Goal: Task Accomplishment & Management: Use online tool/utility

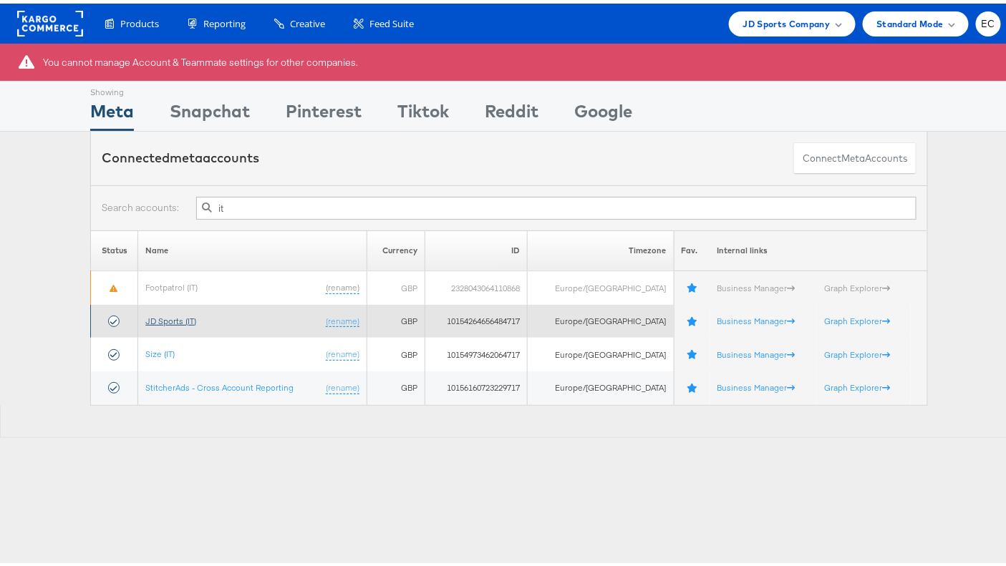
type input "it"
click at [168, 312] on link "JD Sports (IT)" at bounding box center [170, 317] width 51 height 11
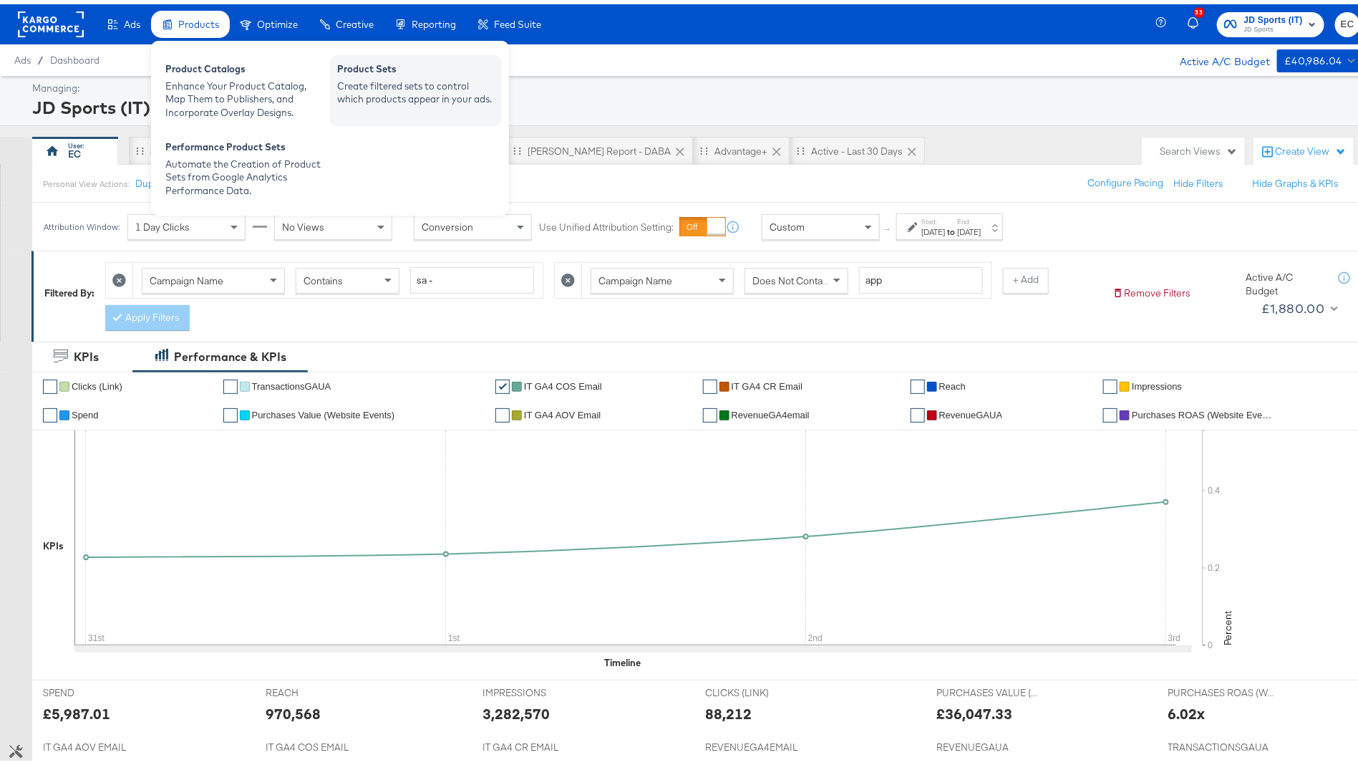
click at [345, 67] on div "Product Sets" at bounding box center [416, 66] width 158 height 17
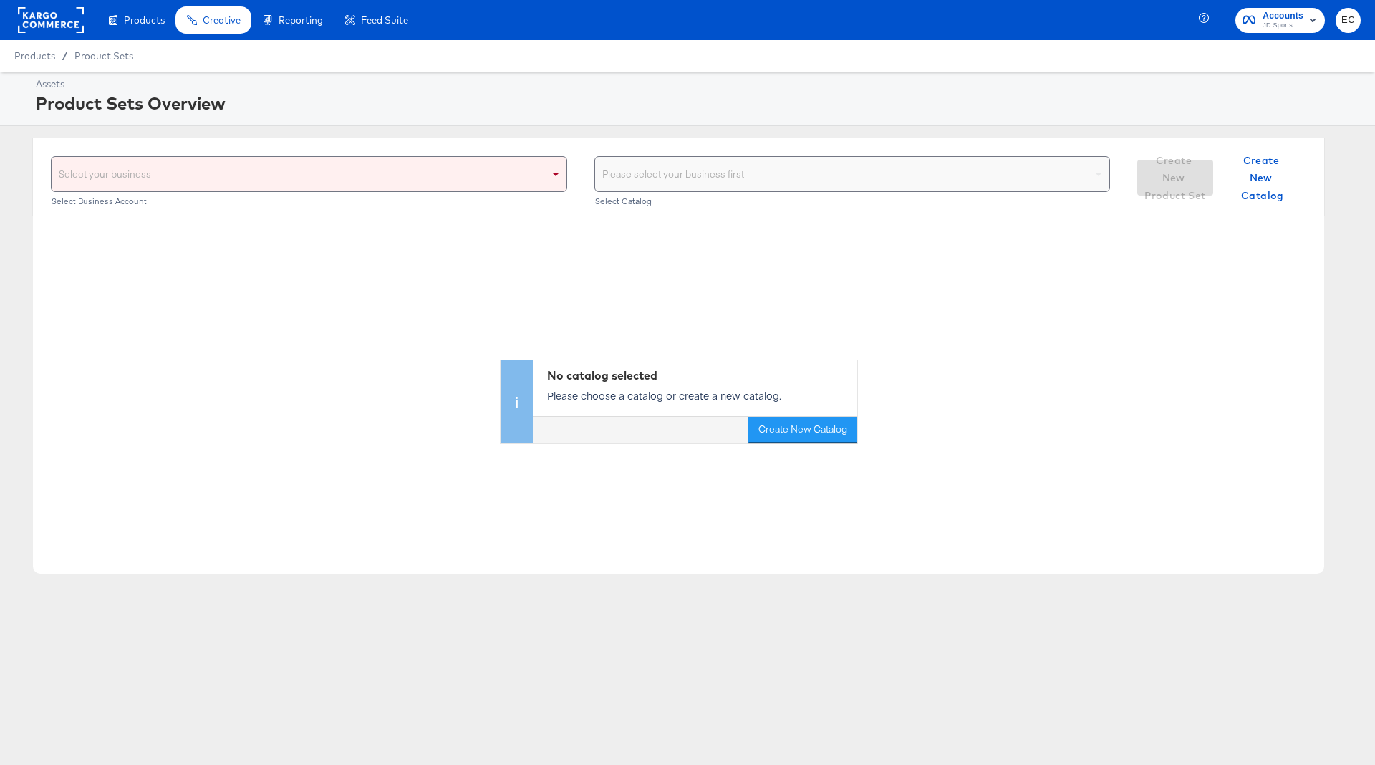
click at [336, 163] on div "Select your business" at bounding box center [309, 174] width 515 height 34
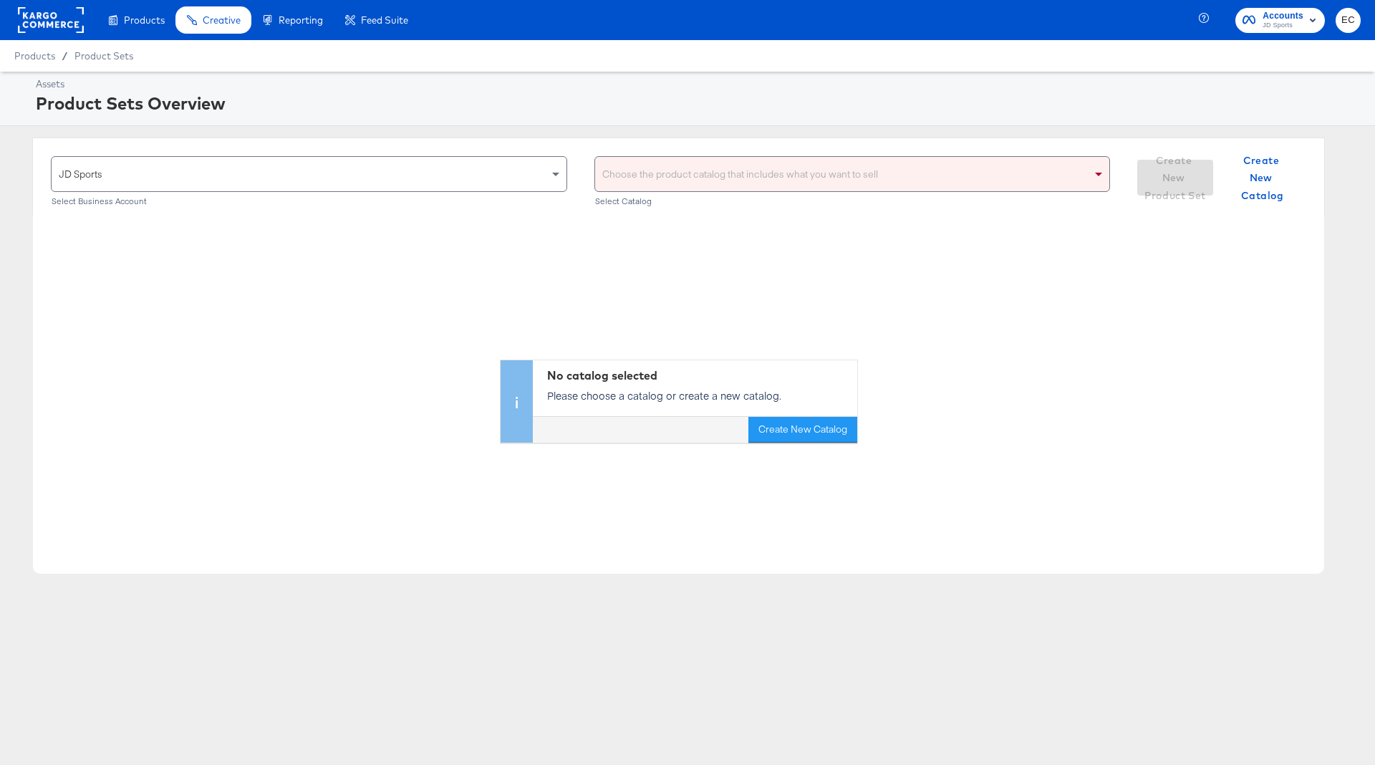
click at [637, 177] on div "Choose the product catalog that includes what you want to sell" at bounding box center [852, 174] width 515 height 34
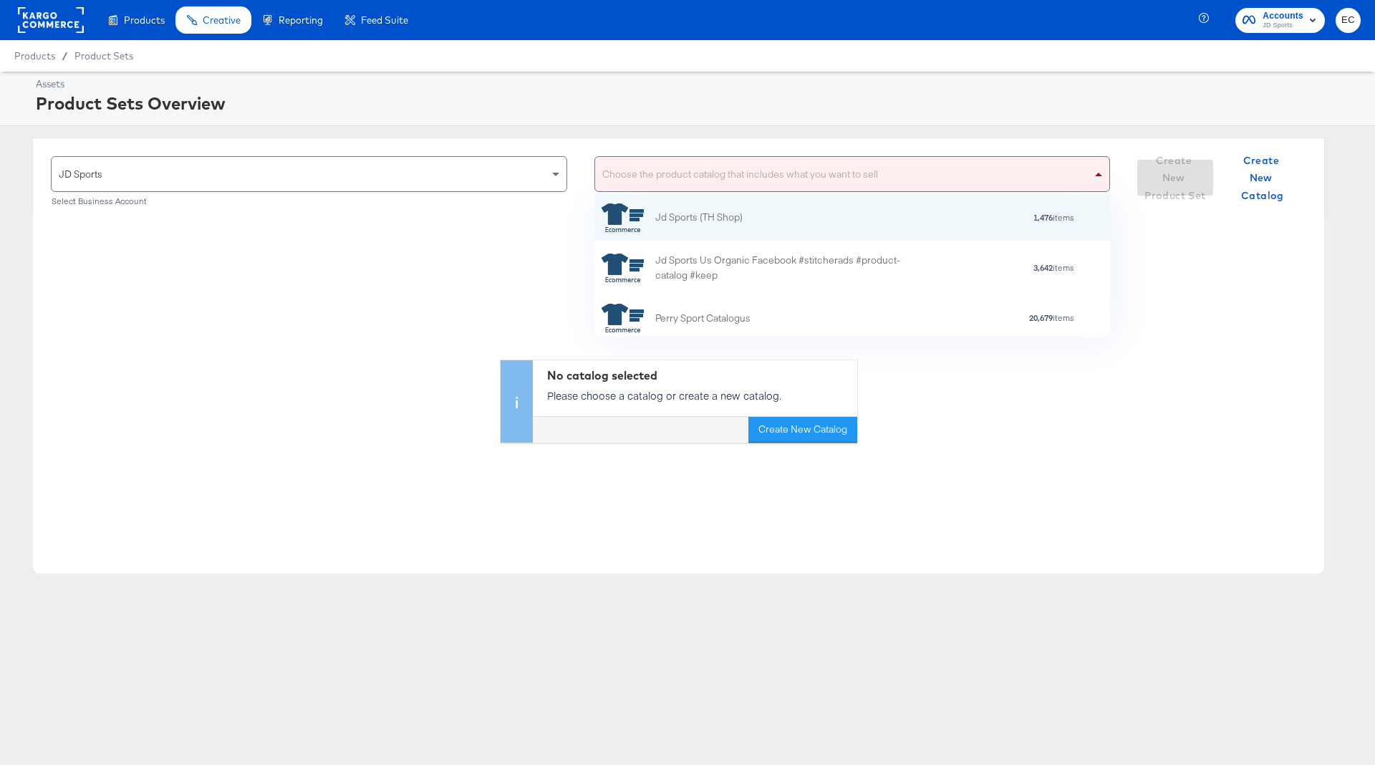
scroll to position [125, 500]
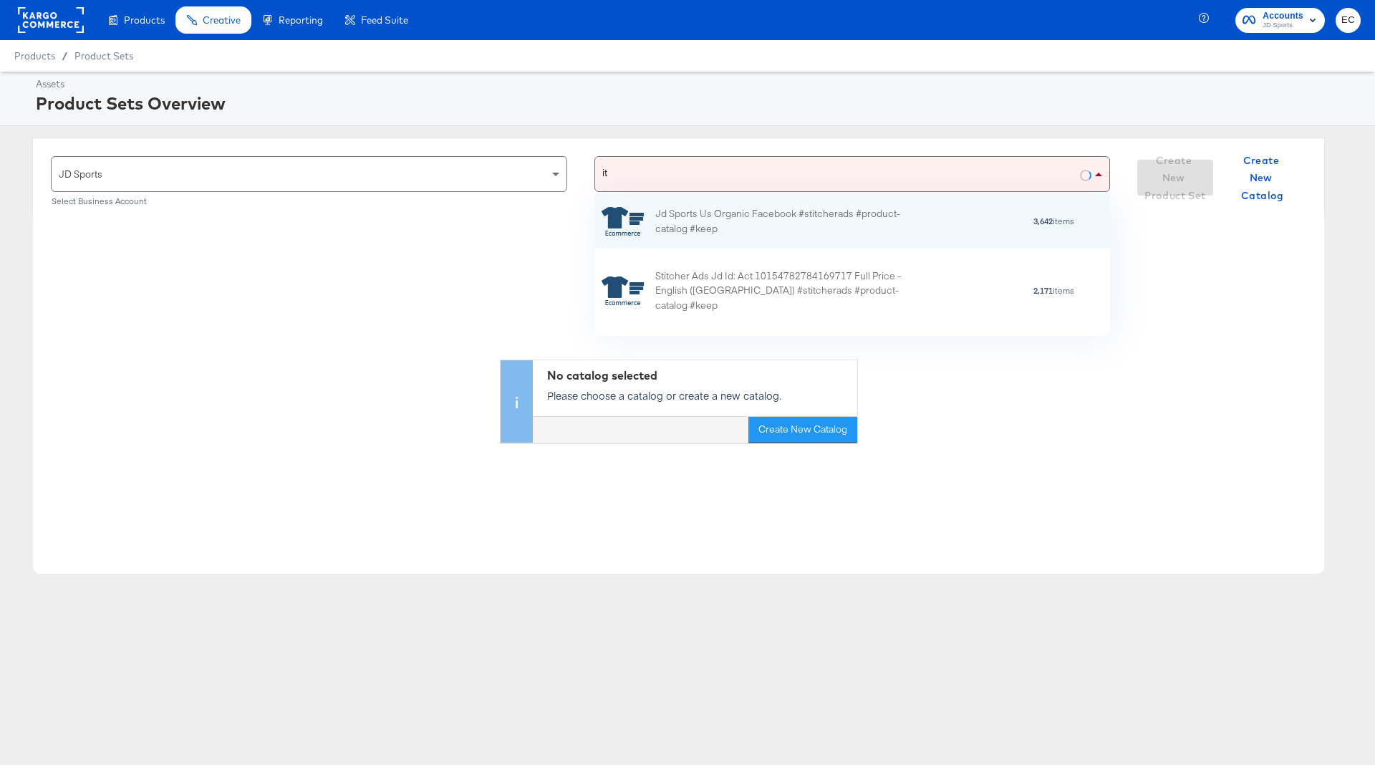
type input "it"
